Goal: Transaction & Acquisition: Purchase product/service

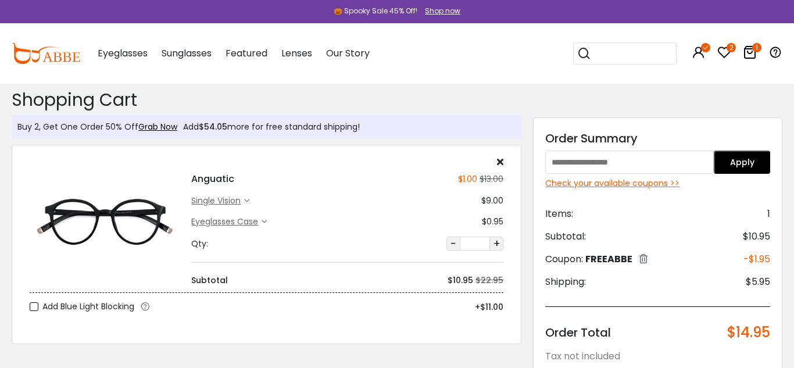
click at [108, 213] on img at bounding box center [105, 221] width 150 height 75
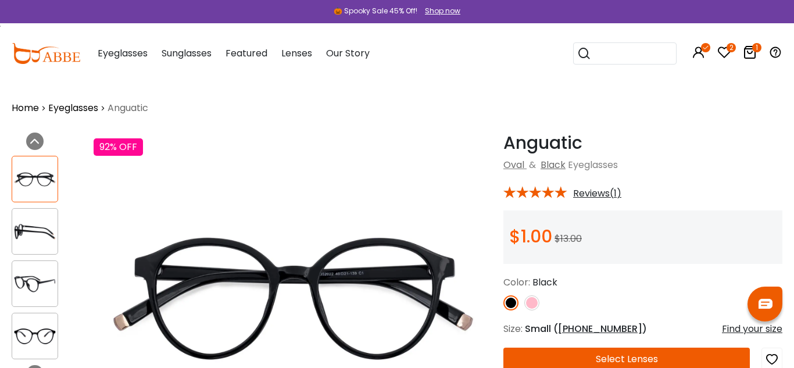
click at [533, 301] on img at bounding box center [531, 302] width 15 height 15
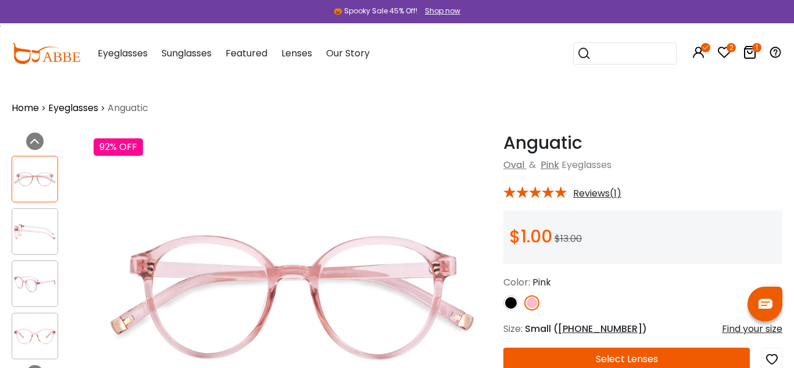
click at [33, 228] on img at bounding box center [34, 231] width 45 height 23
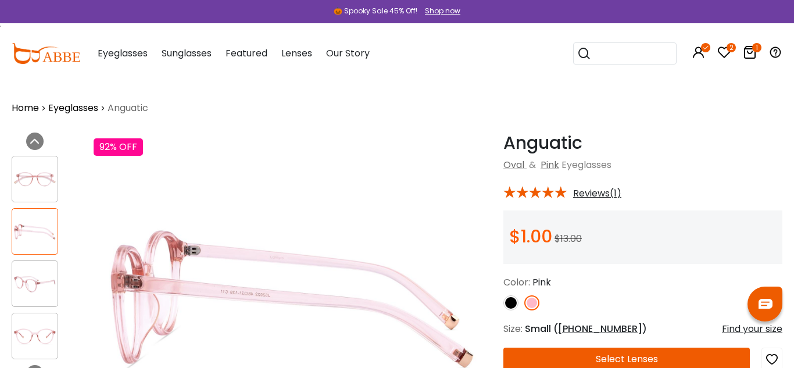
click at [35, 274] on img at bounding box center [34, 284] width 45 height 23
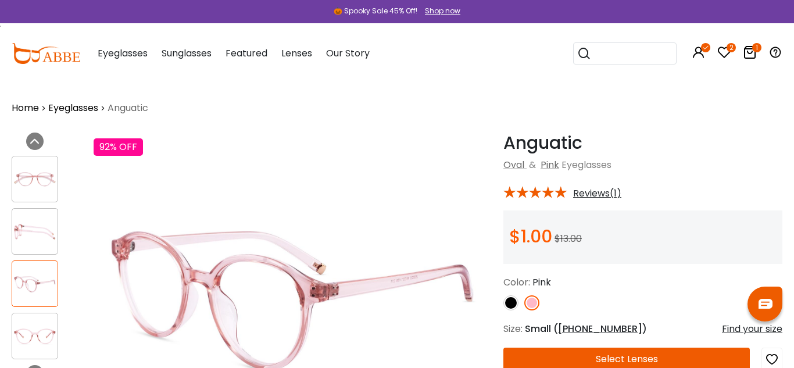
click at [44, 342] on img at bounding box center [34, 336] width 45 height 23
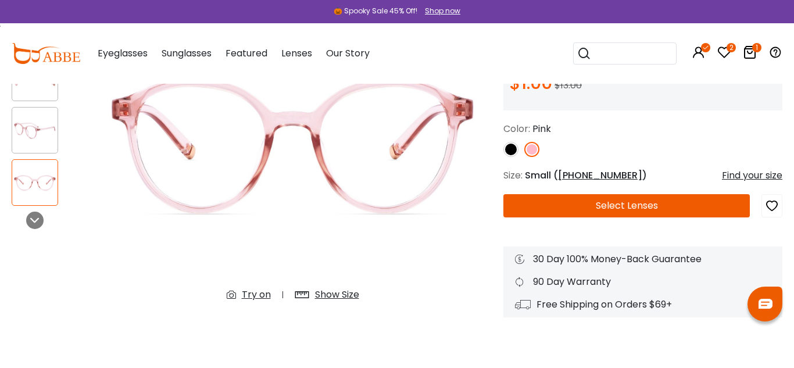
scroll to position [162, 0]
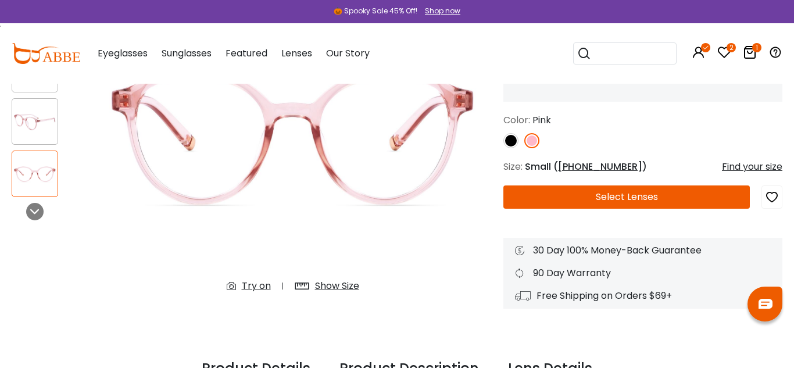
click at [38, 185] on div at bounding box center [35, 174] width 47 height 47
click at [33, 210] on icon at bounding box center [34, 211] width 9 height 9
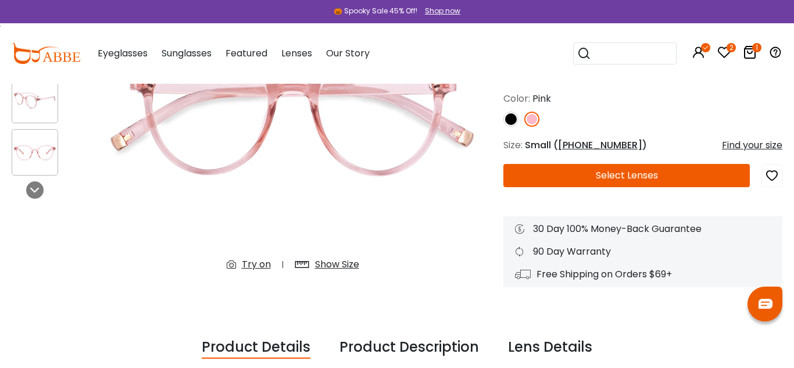
scroll to position [0, 0]
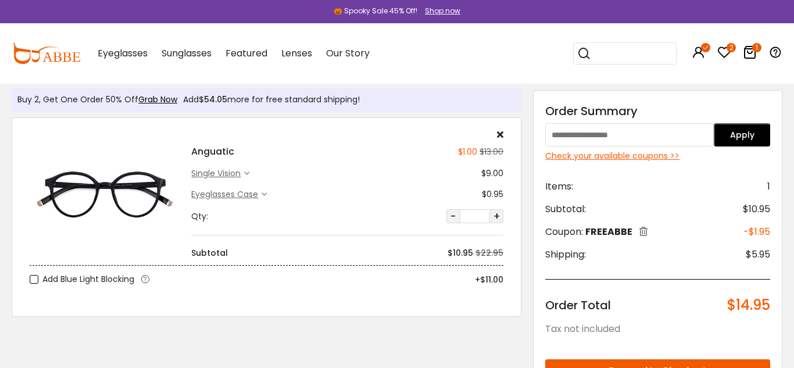
scroll to position [26, 0]
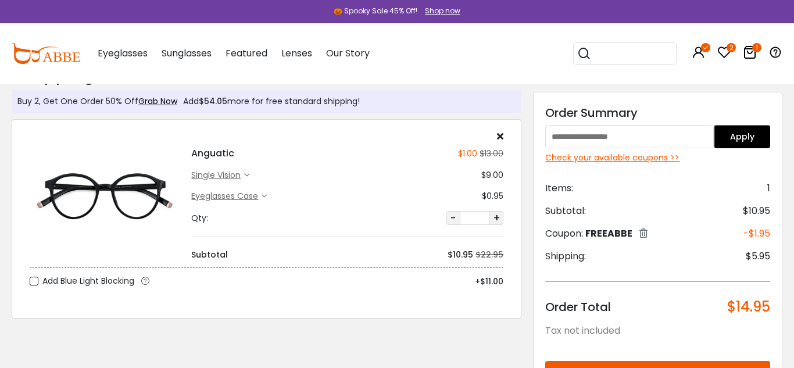
click at [566, 156] on div "Check your available coupons >>" at bounding box center [657, 158] width 225 height 12
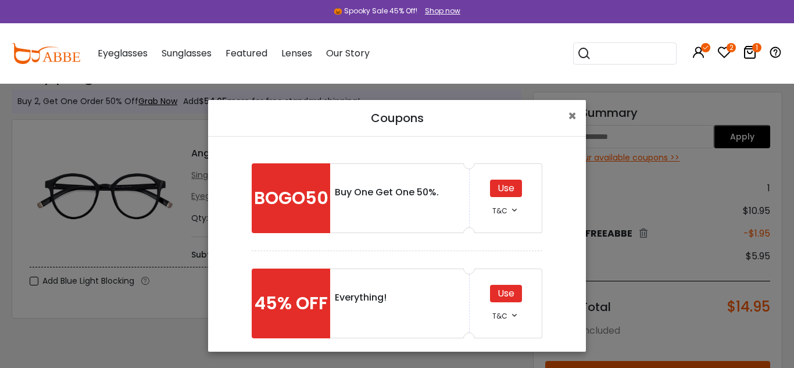
click at [508, 295] on div "Use" at bounding box center [506, 293] width 32 height 17
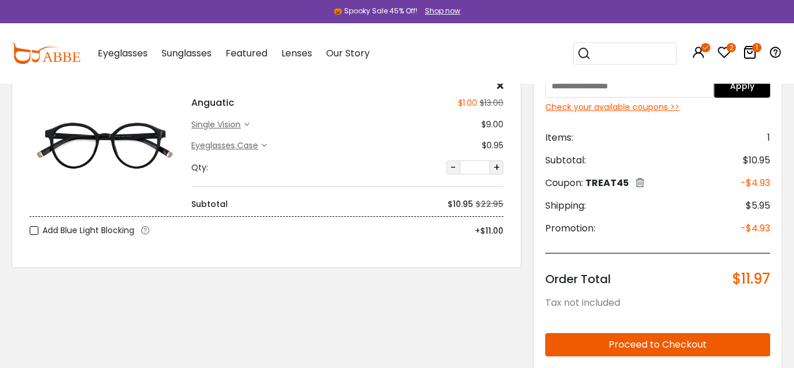
scroll to position [76, 0]
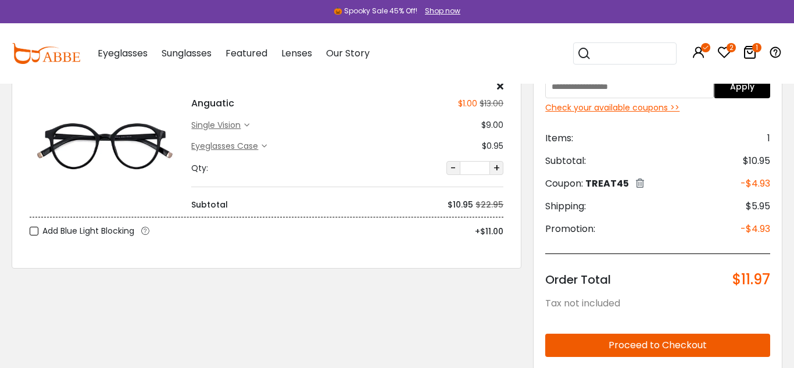
click at [638, 108] on div "Check your available coupons >>" at bounding box center [657, 108] width 225 height 12
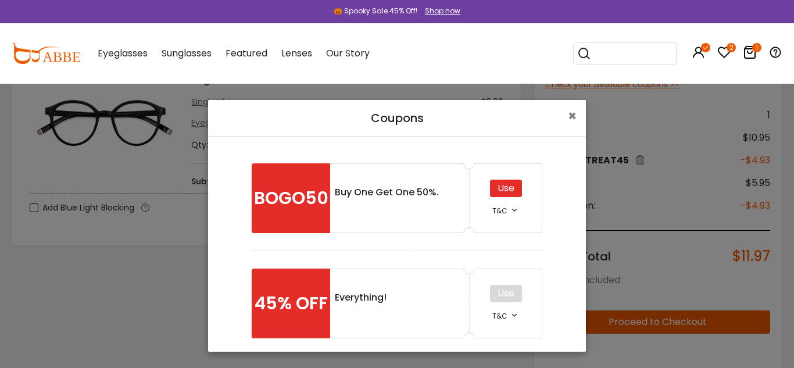
scroll to position [122, 0]
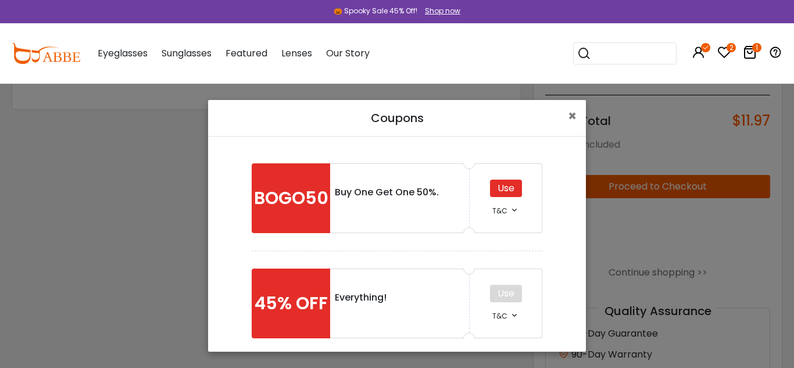
scroll to position [238, 0]
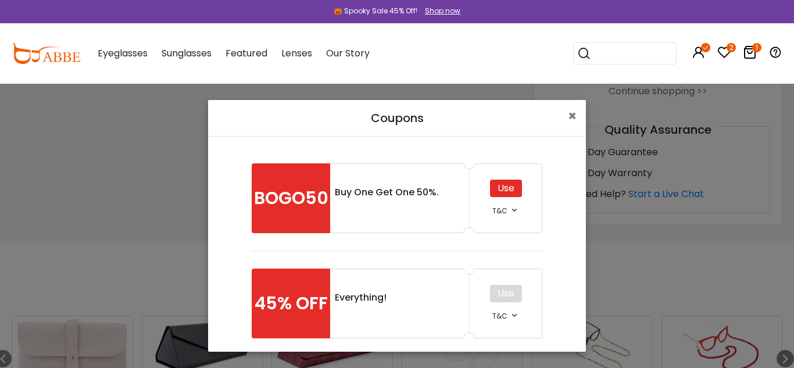
scroll to position [448, 0]
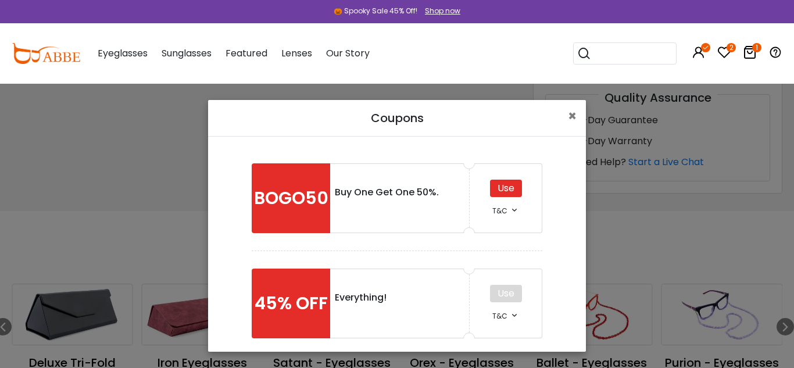
click at [585, 194] on div "BOGO50 Buy One Get One 50%. Use T&C *Buy One Get One 50% Off *Make sure you hav…" at bounding box center [397, 244] width 378 height 215
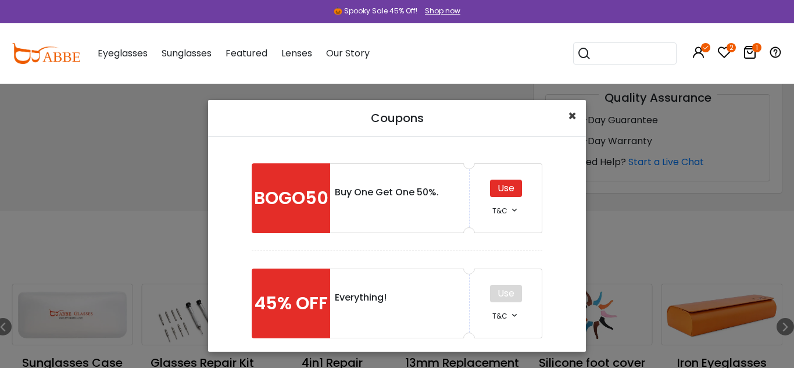
click at [575, 115] on span "×" at bounding box center [572, 115] width 9 height 19
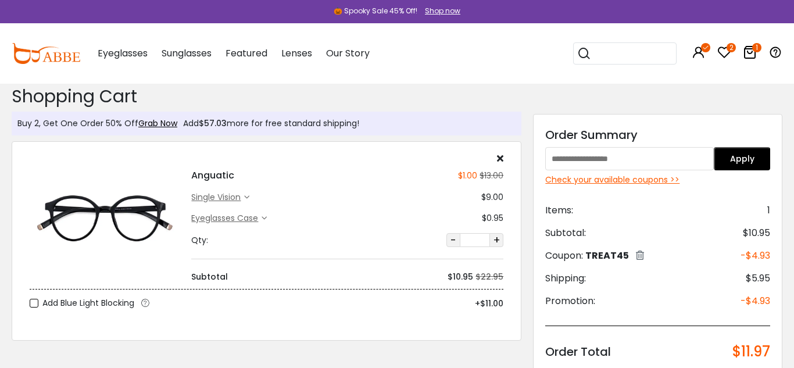
scroll to position [0, 0]
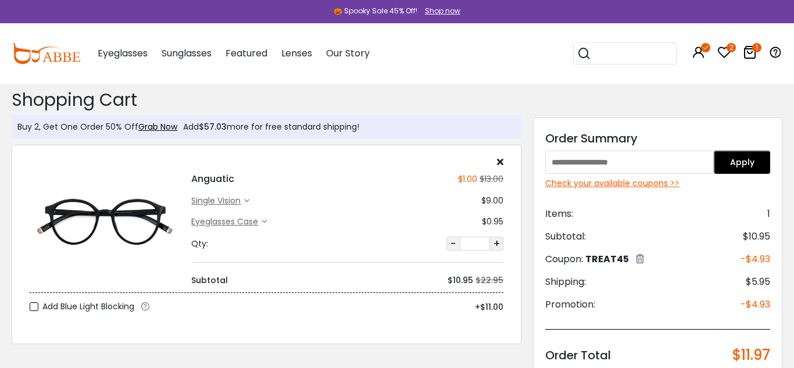
click at [754, 51] on icon "1" at bounding box center [756, 47] width 9 height 9
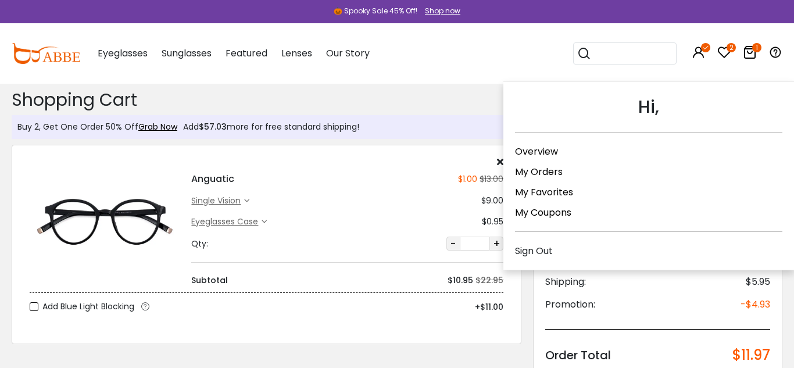
click at [565, 210] on link "My Coupons" at bounding box center [543, 212] width 56 height 13
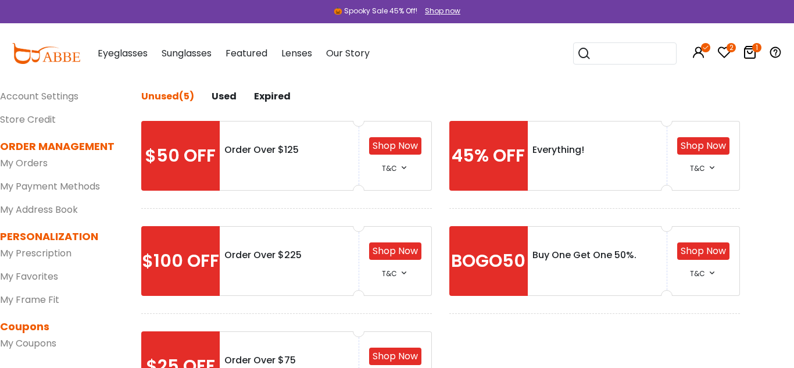
scroll to position [65, 0]
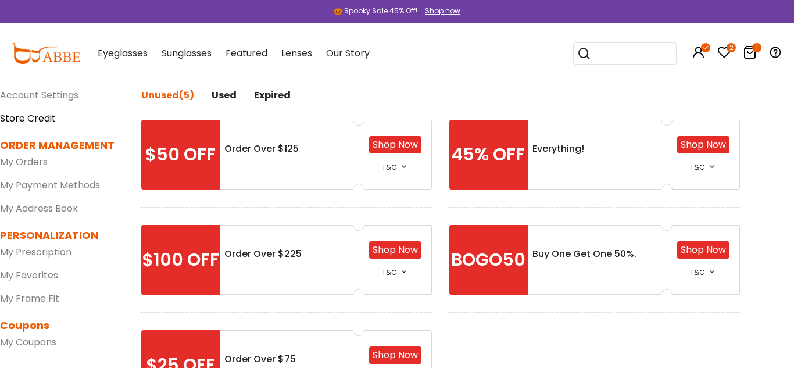
click at [22, 119] on link "Store Credit" at bounding box center [28, 118] width 56 height 13
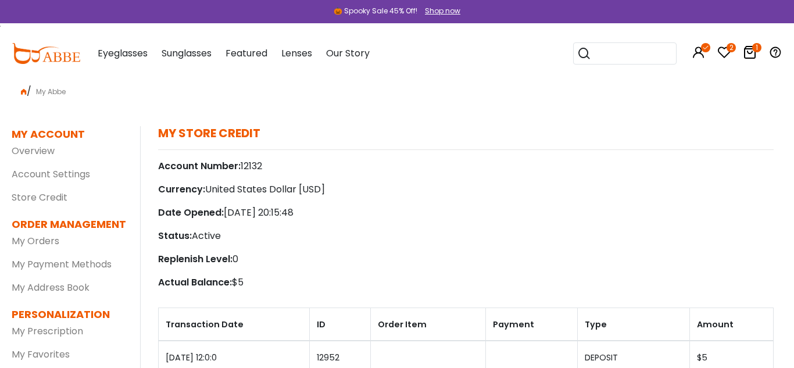
scroll to position [6, 0]
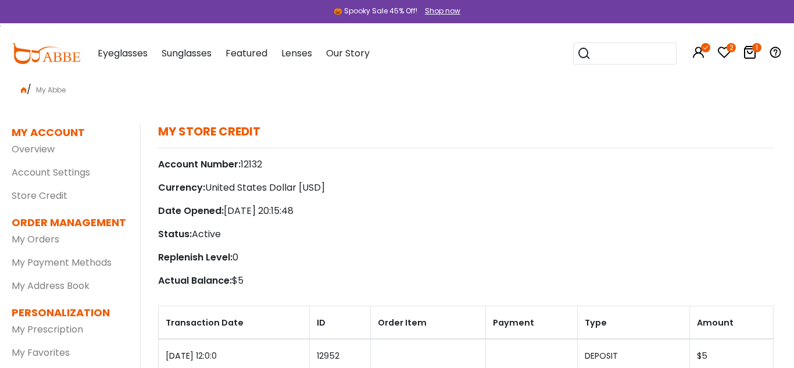
click at [749, 55] on icon at bounding box center [750, 52] width 14 height 14
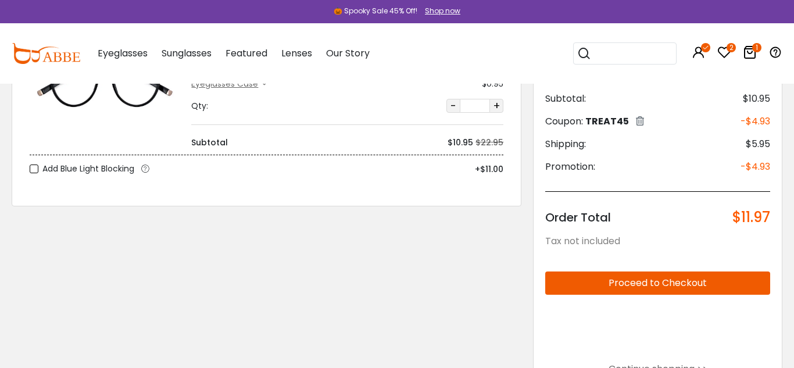
scroll to position [140, 0]
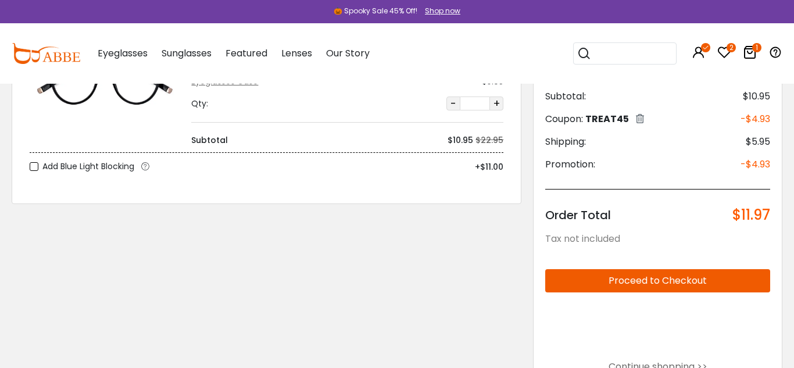
click at [653, 278] on button "Proceed to Checkout" at bounding box center [657, 280] width 225 height 23
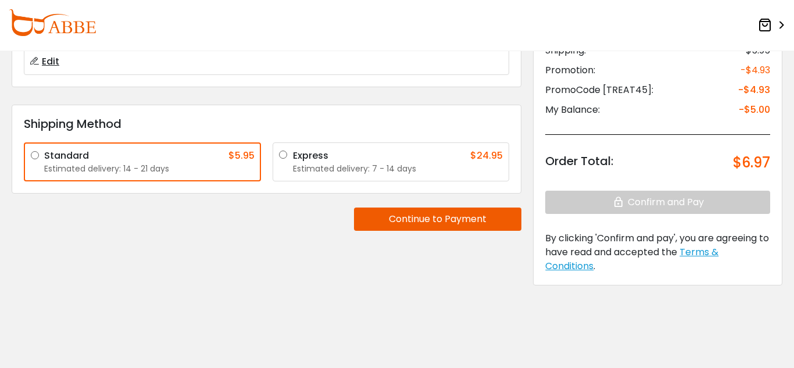
scroll to position [184, 0]
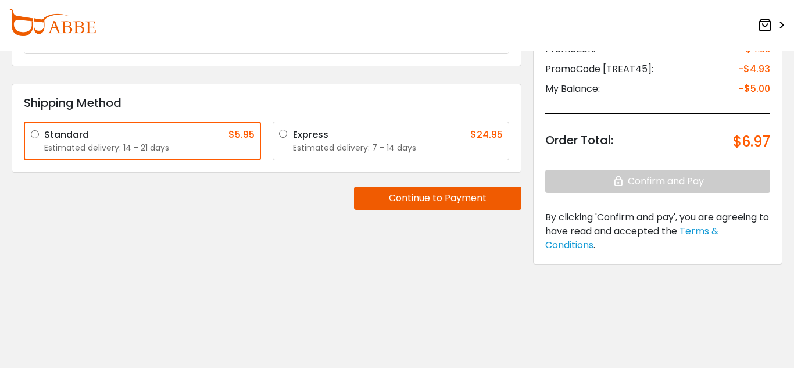
click at [447, 200] on button "Continue to Payment" at bounding box center [437, 198] width 167 height 23
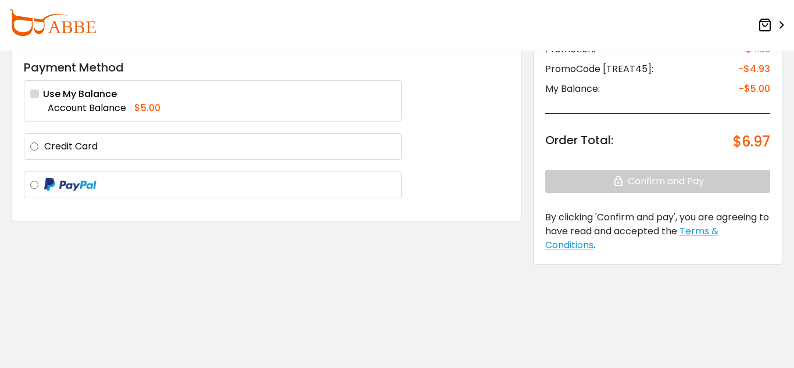
click at [44, 185] on label at bounding box center [219, 185] width 351 height 15
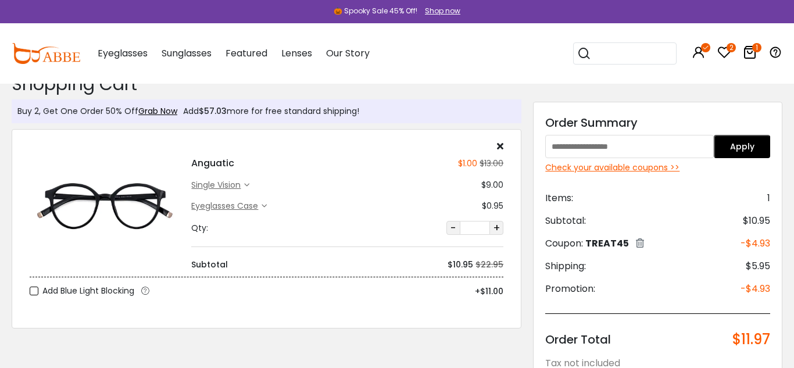
scroll to position [12, 0]
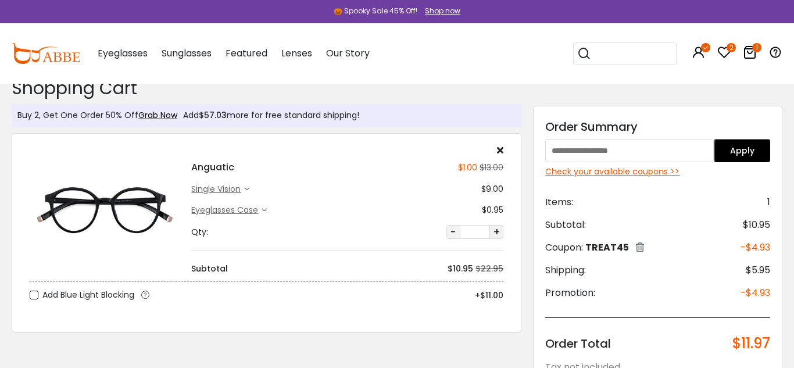
click at [124, 197] on img at bounding box center [105, 210] width 150 height 75
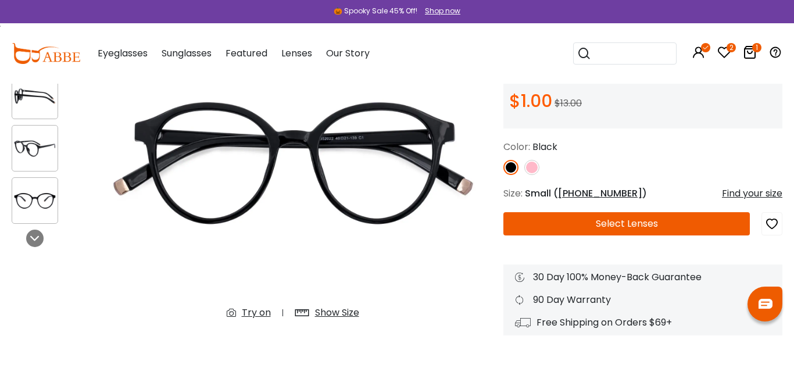
scroll to position [138, 0]
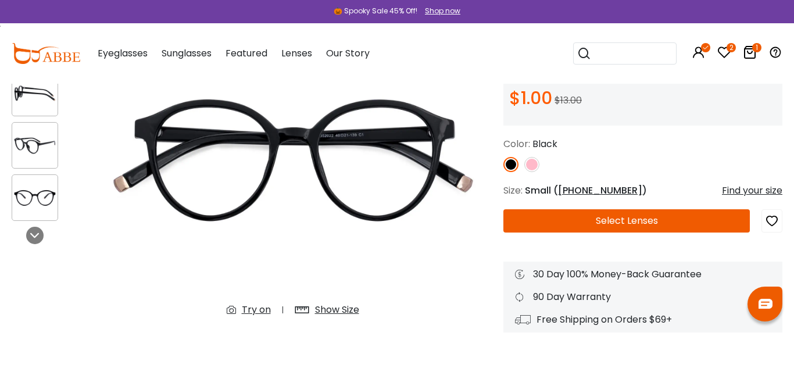
click at [749, 53] on icon at bounding box center [750, 52] width 14 height 14
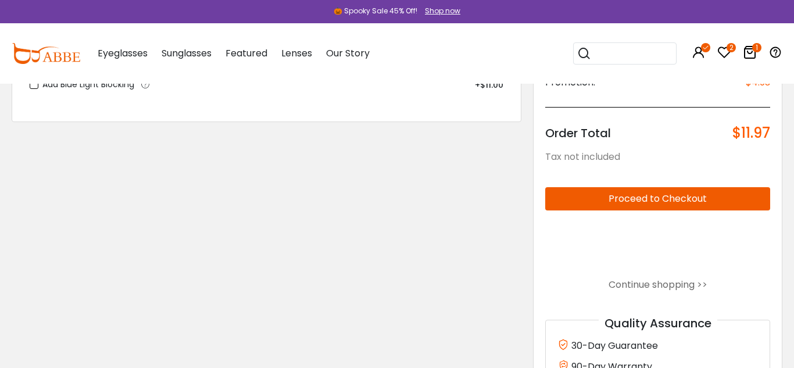
scroll to position [224, 0]
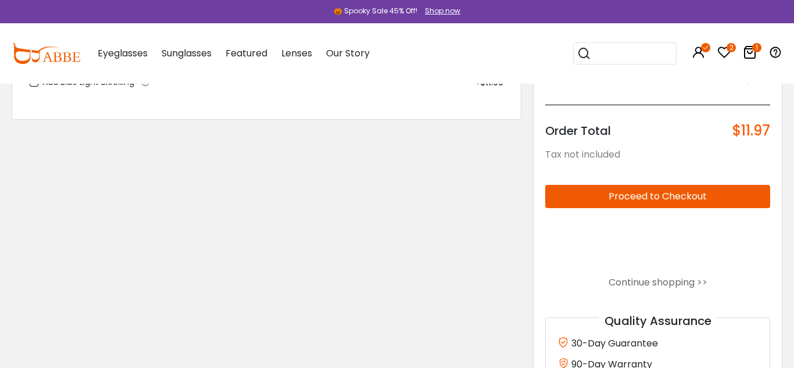
click at [658, 197] on button "Proceed to Checkout" at bounding box center [657, 196] width 225 height 23
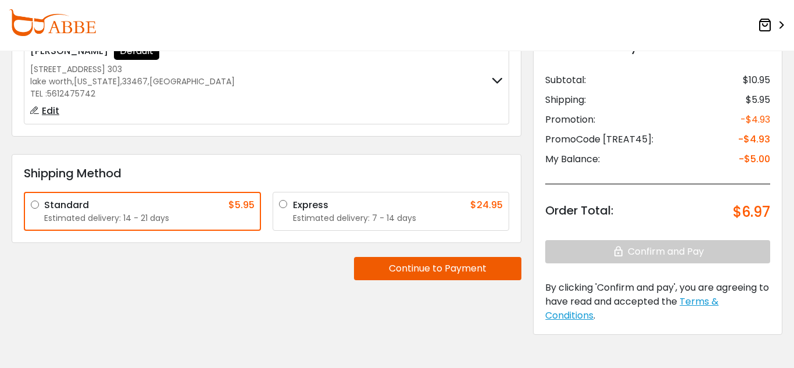
scroll to position [116, 0]
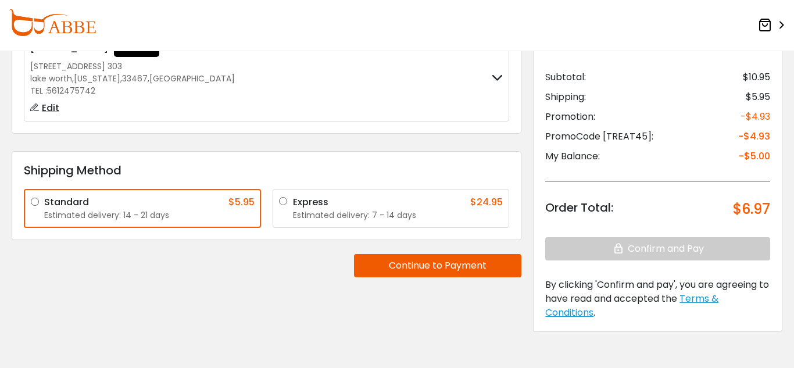
click at [431, 265] on button "Continue to Payment" at bounding box center [437, 265] width 167 height 23
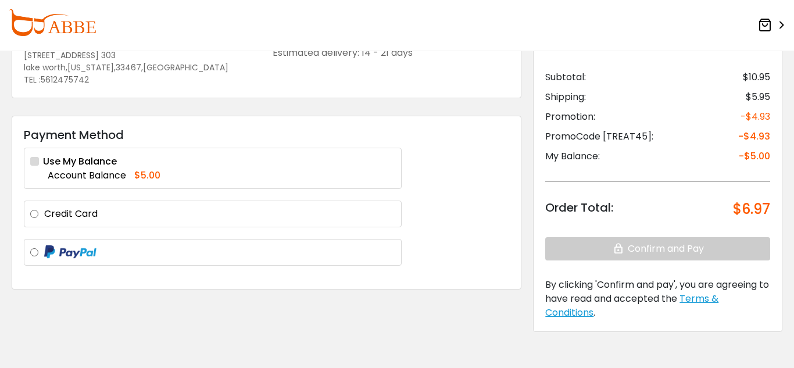
click at [44, 253] on label at bounding box center [219, 252] width 351 height 15
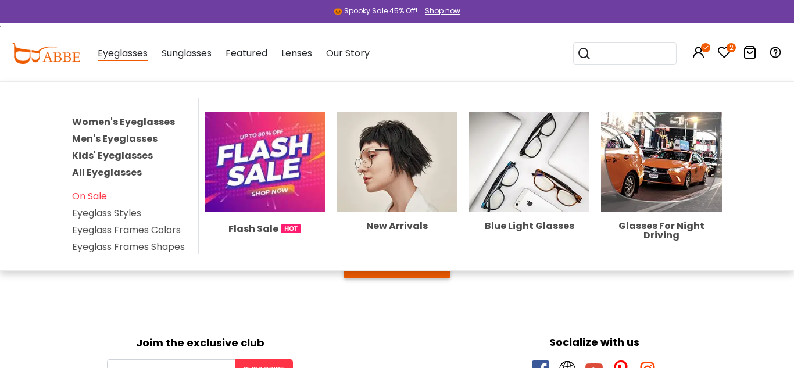
click at [116, 56] on span "Eyeglasses" at bounding box center [123, 54] width 50 height 15
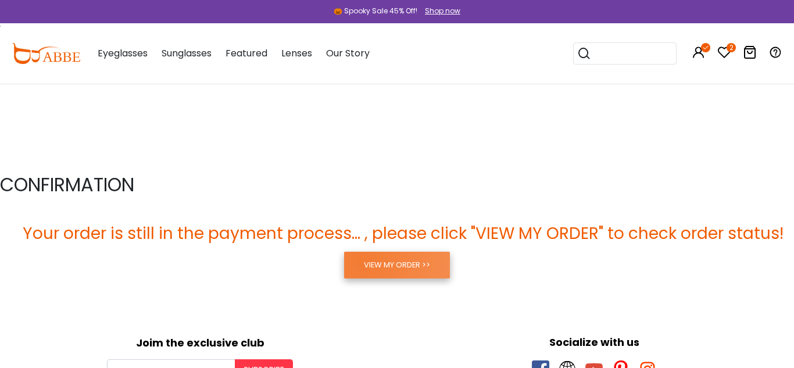
click at [362, 262] on link "VIEW MY ORDER >>" at bounding box center [397, 265] width 106 height 27
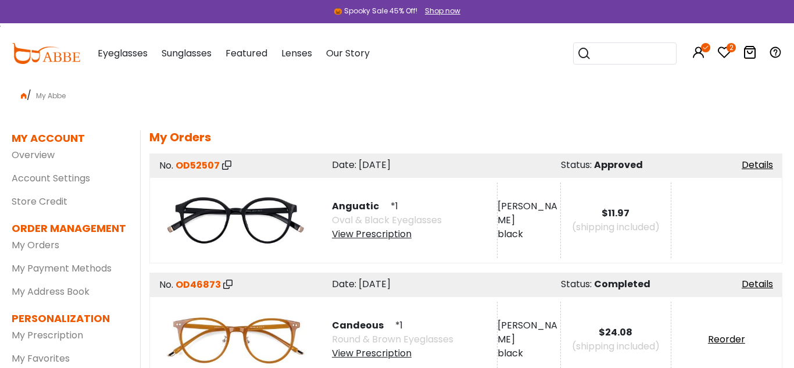
click at [367, 234] on div "View Prescription" at bounding box center [387, 234] width 110 height 14
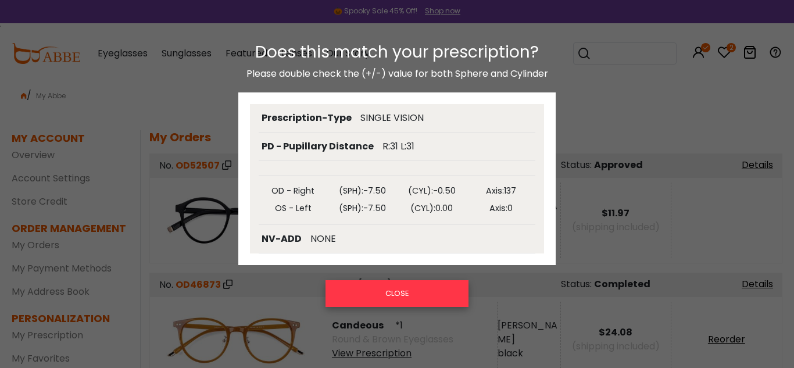
click at [413, 297] on button "CLOSE" at bounding box center [397, 293] width 143 height 27
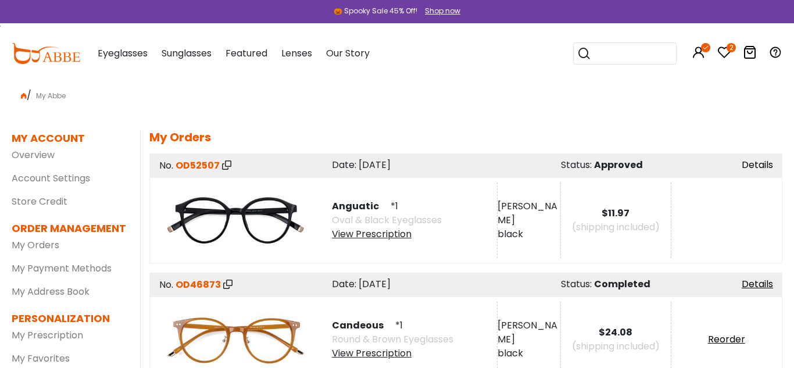
click at [762, 165] on link "Details" at bounding box center [757, 164] width 31 height 13
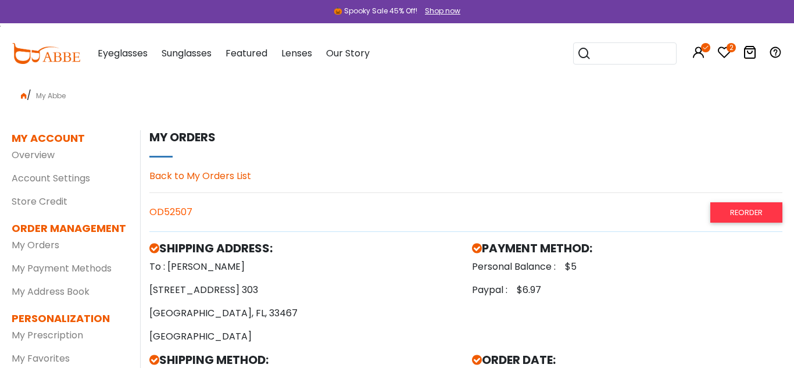
drag, startPoint x: 794, startPoint y: 61, endPoint x: 745, endPoint y: -45, distance: 117.1
